Goal: Task Accomplishment & Management: Manage account settings

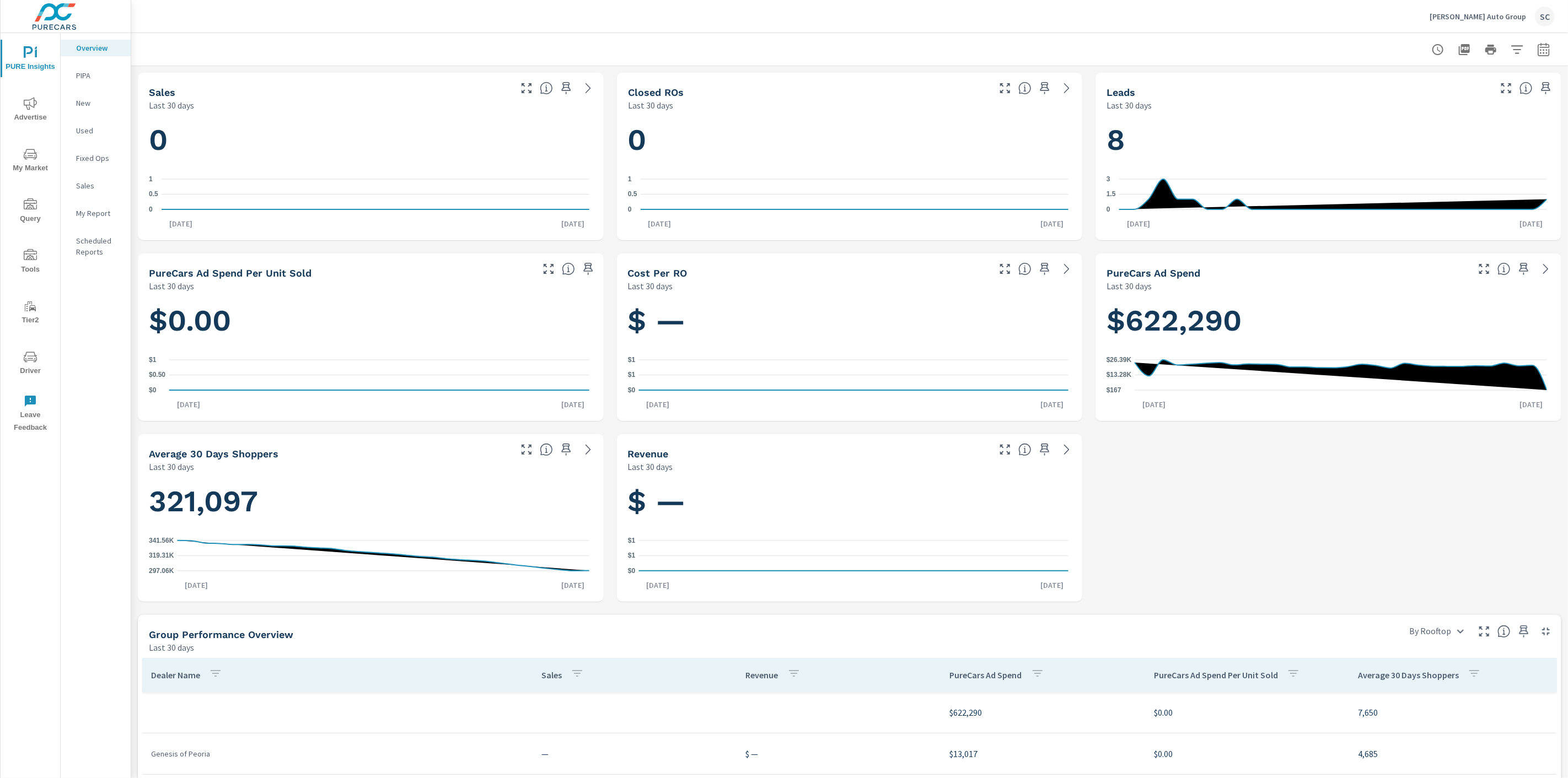
click at [1544, 8] on div "SC" at bounding box center [1544, 16] width 20 height 20
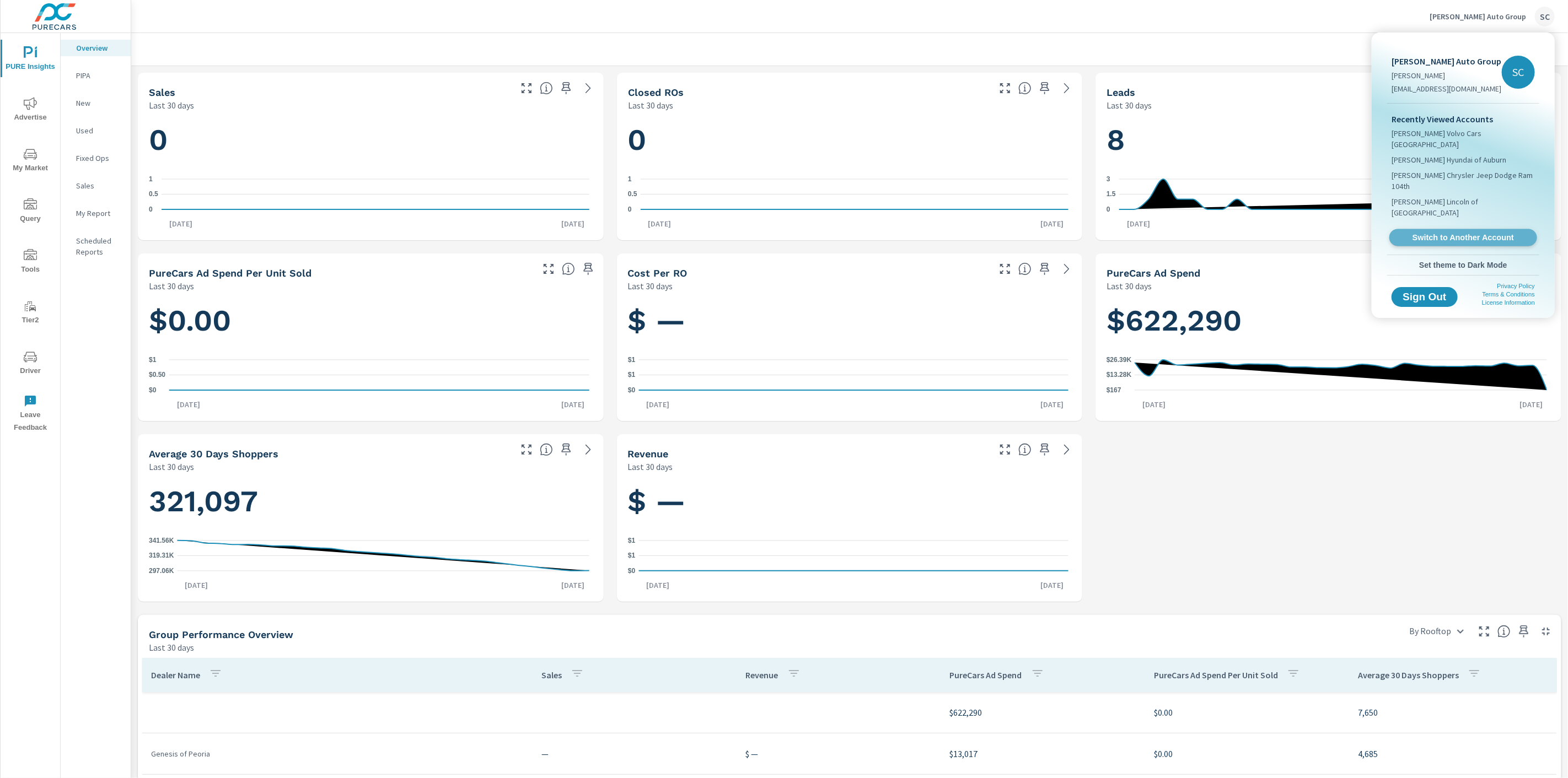
click at [1473, 232] on span "Switch to Another Account" at bounding box center [1462, 237] width 135 height 10
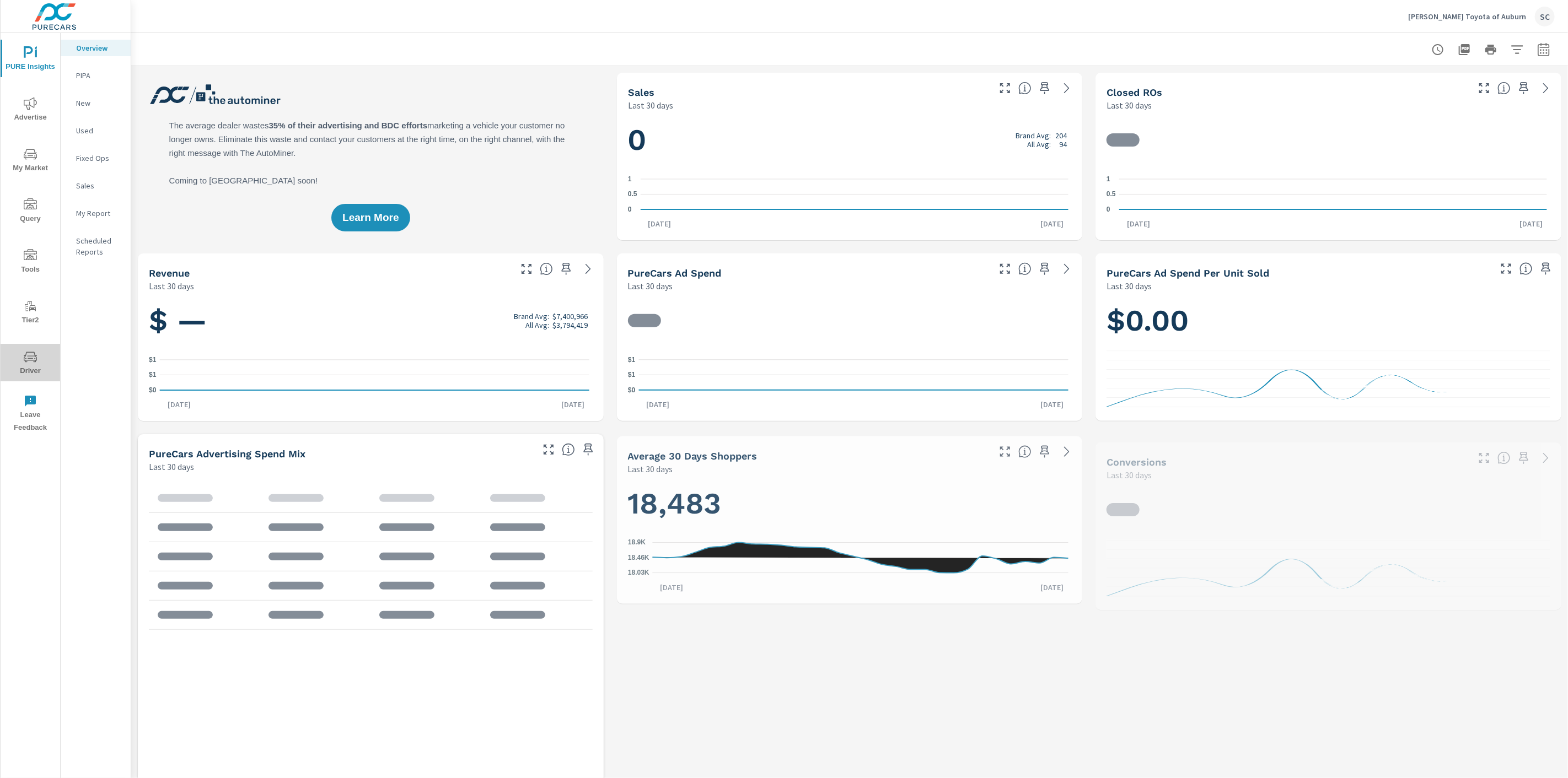
click at [37, 362] on span "Driver" at bounding box center [30, 363] width 53 height 27
